Goal: Task Accomplishment & Management: Use online tool/utility

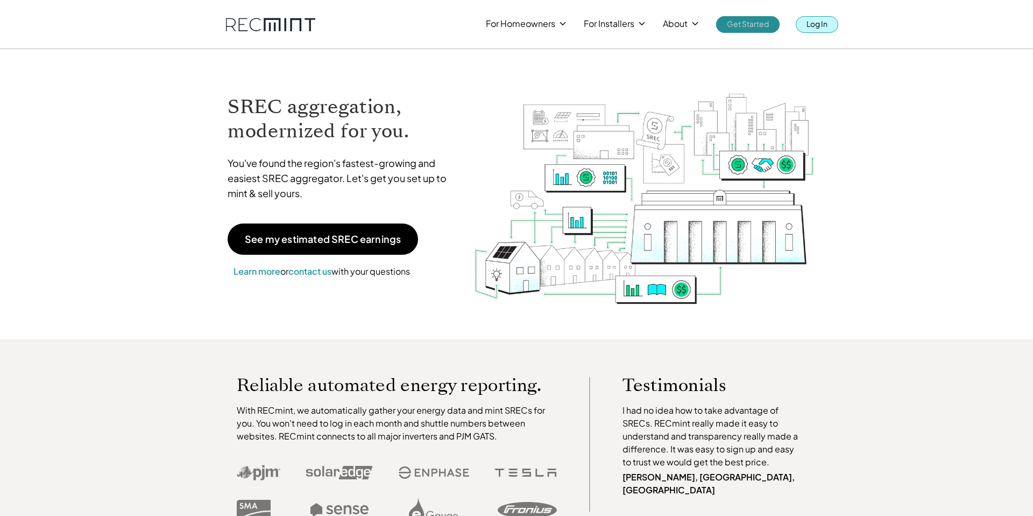
click at [807, 21] on p "Log In" at bounding box center [817, 23] width 21 height 15
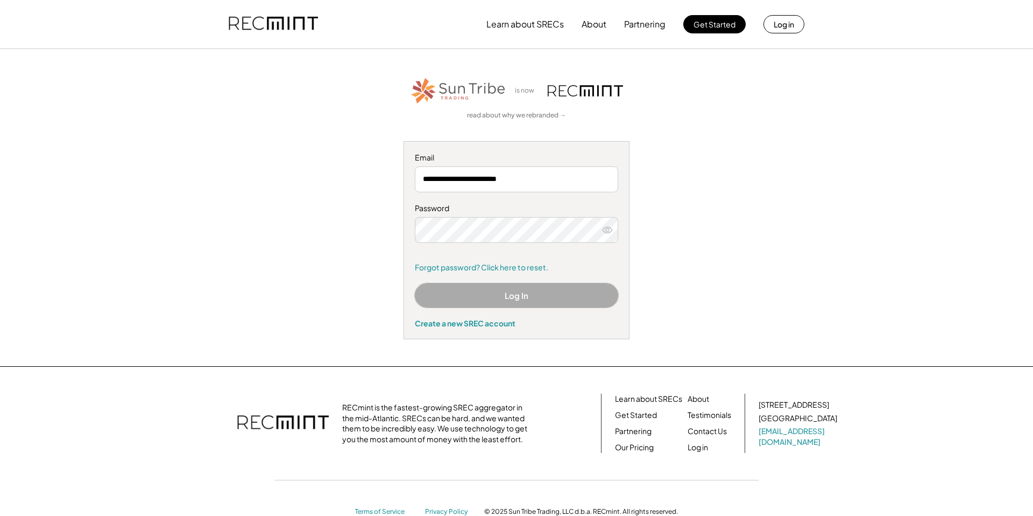
drag, startPoint x: 530, startPoint y: 290, endPoint x: 534, endPoint y: 254, distance: 35.8
click at [531, 290] on button "Log In" at bounding box center [516, 295] width 203 height 24
click at [564, 290] on button "Log In" at bounding box center [516, 295] width 203 height 24
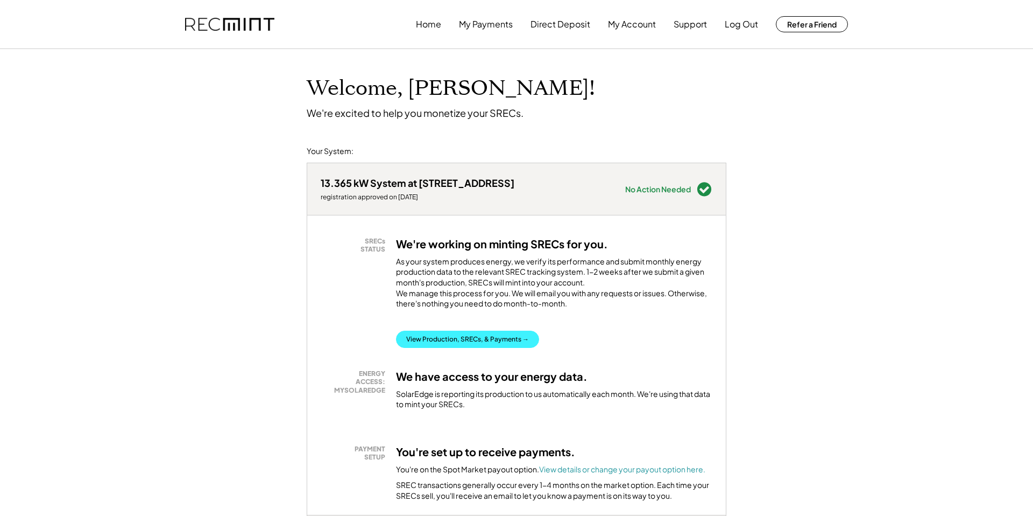
click at [497, 348] on button "View Production, SRECs, & Payments →" at bounding box center [467, 338] width 143 height 17
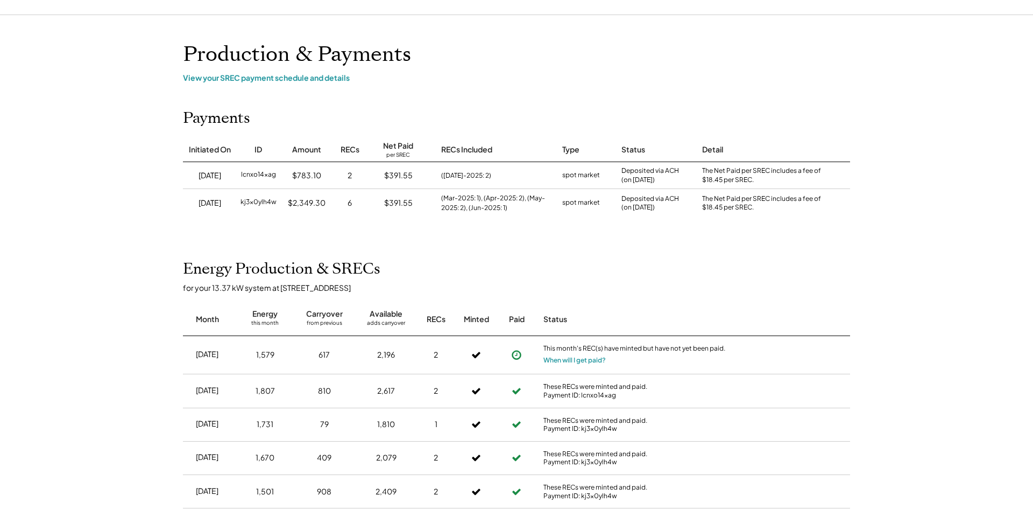
scroll to position [49, 0]
